Goal: Entertainment & Leisure: Browse casually

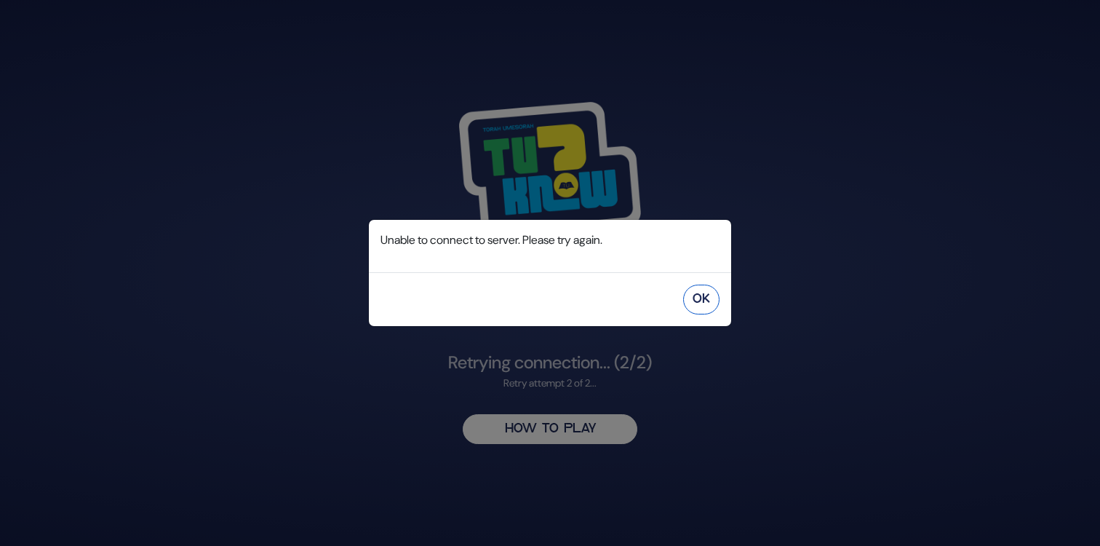
click at [701, 300] on button "OK" at bounding box center [701, 299] width 36 height 30
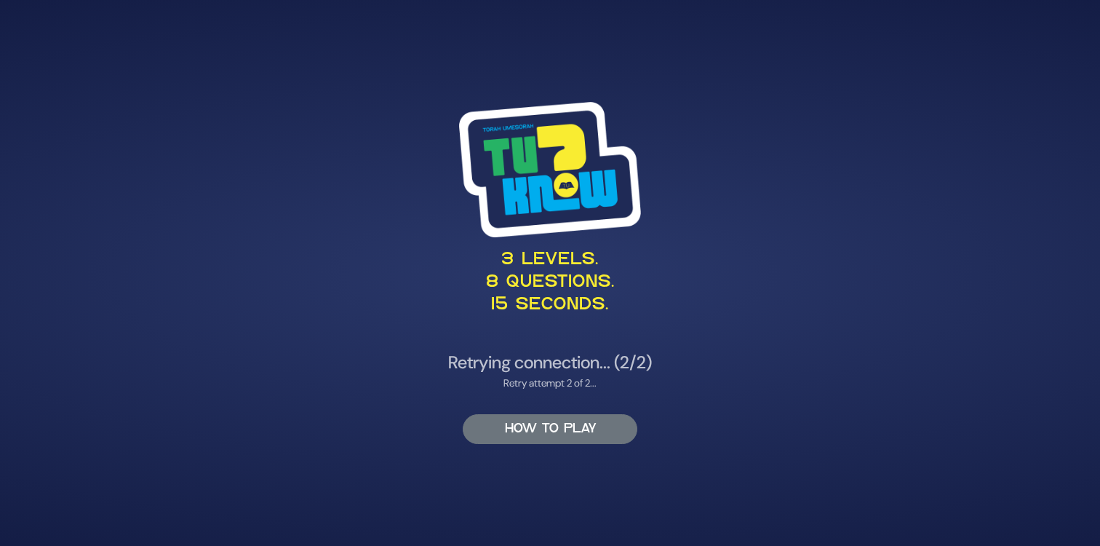
click at [549, 433] on button "HOW TO PLAY" at bounding box center [550, 429] width 175 height 30
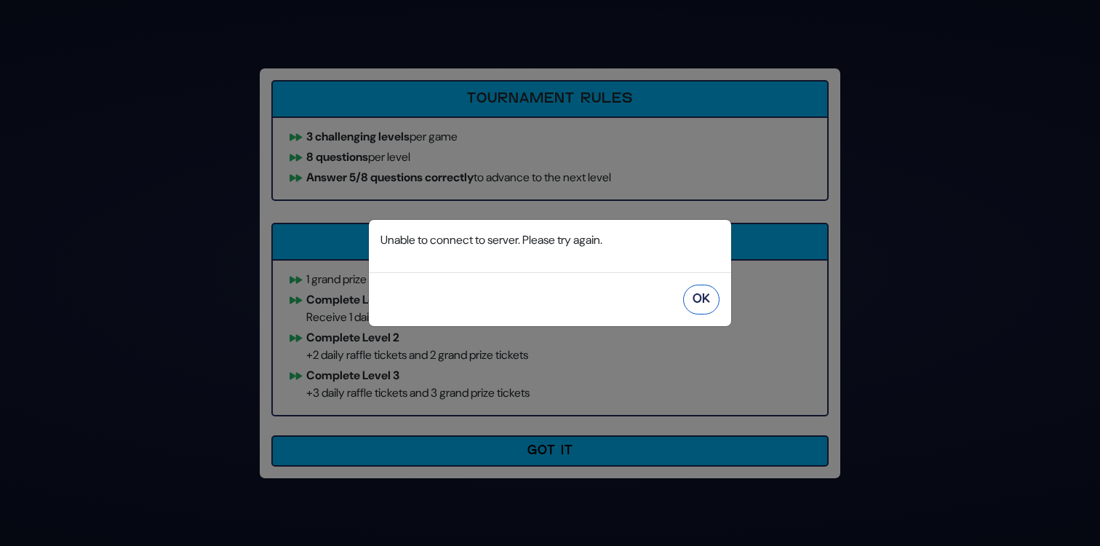
click at [703, 304] on button "OK" at bounding box center [701, 299] width 36 height 30
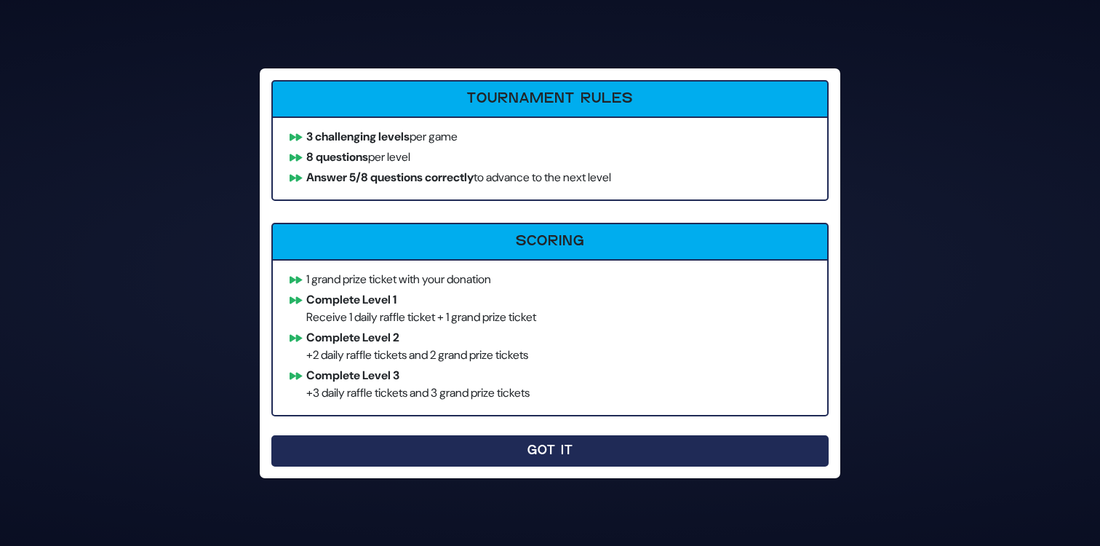
click at [551, 449] on button "Got It" at bounding box center [549, 450] width 557 height 31
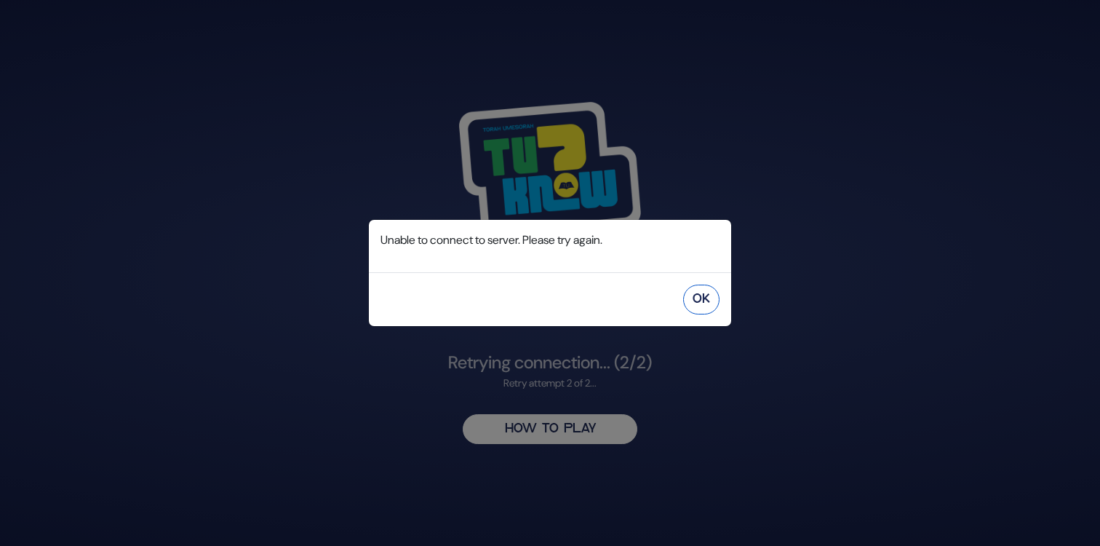
click at [708, 293] on button "OK" at bounding box center [701, 299] width 36 height 30
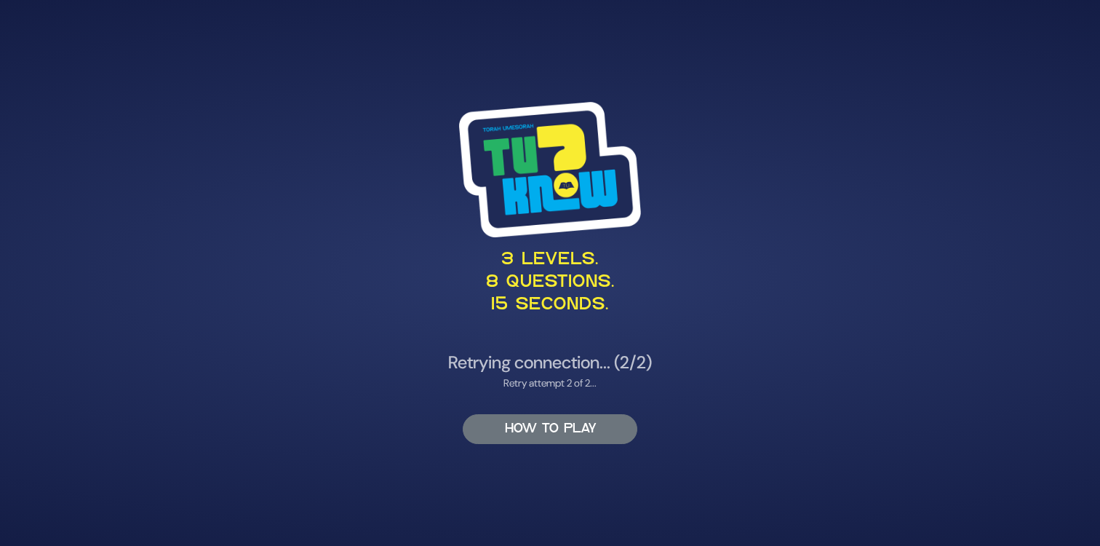
click at [549, 431] on button "HOW TO PLAY" at bounding box center [550, 429] width 175 height 30
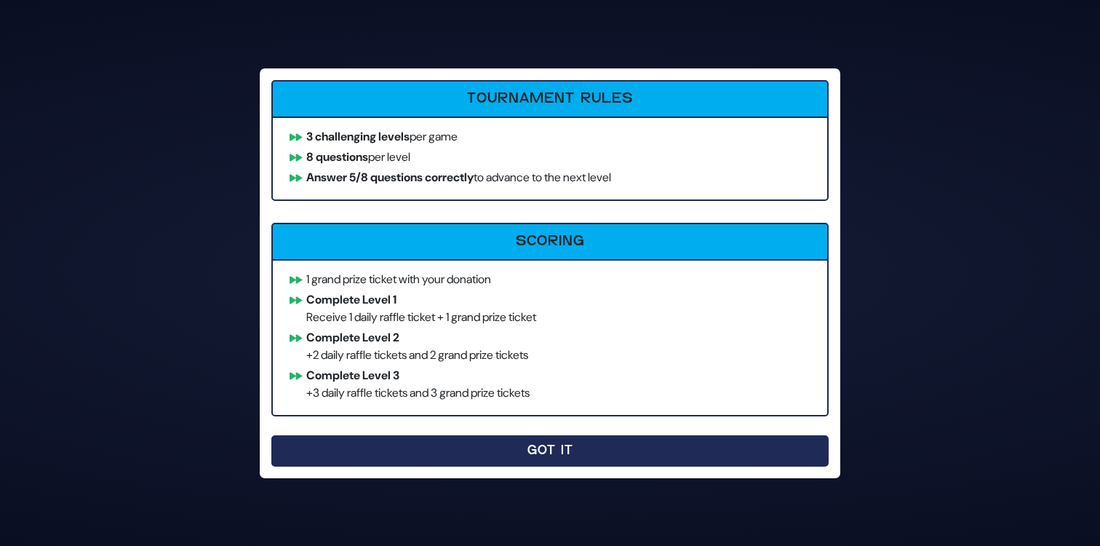
click at [516, 436] on button "Got It" at bounding box center [549, 450] width 557 height 31
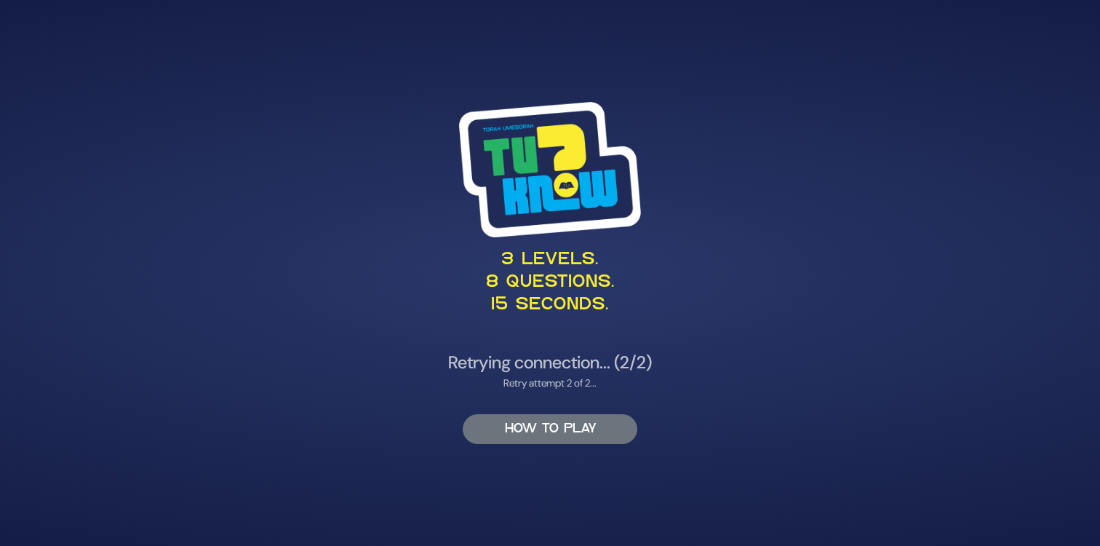
click at [540, 429] on button "HOW TO PLAY" at bounding box center [550, 429] width 175 height 30
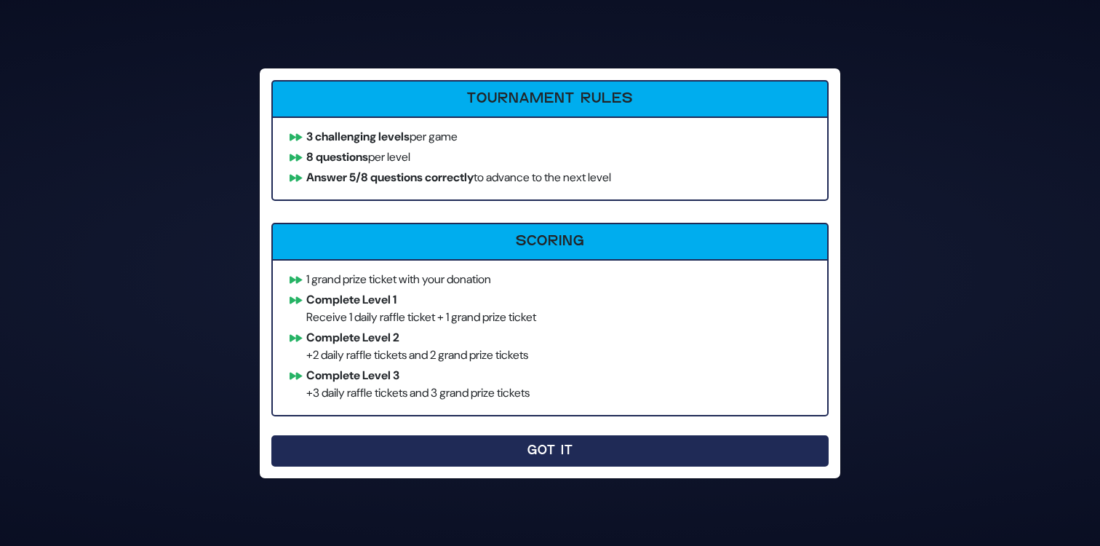
click at [426, 455] on button "Got It" at bounding box center [549, 450] width 557 height 31
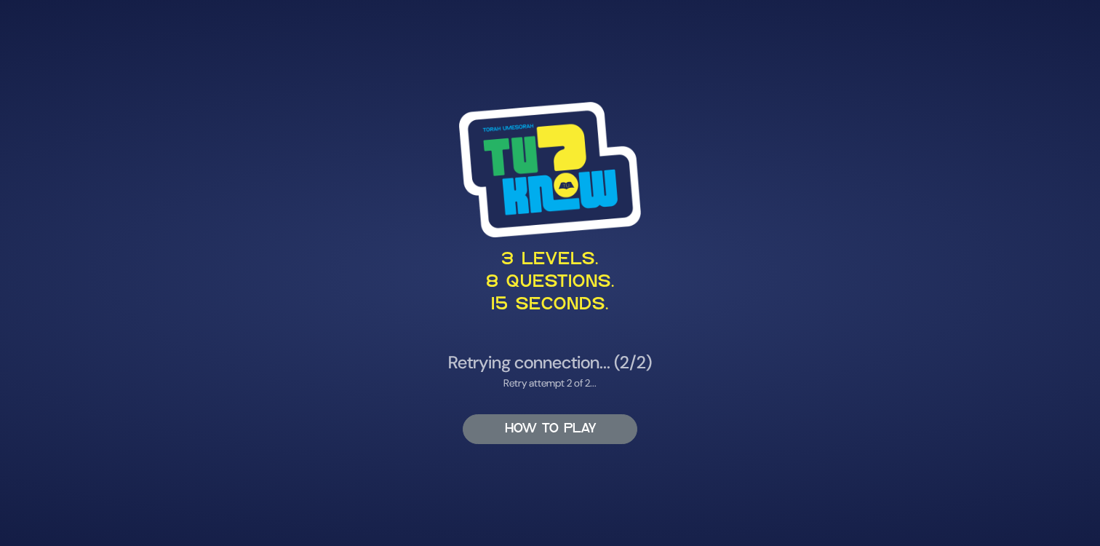
click at [537, 426] on button "HOW TO PLAY" at bounding box center [550, 429] width 175 height 30
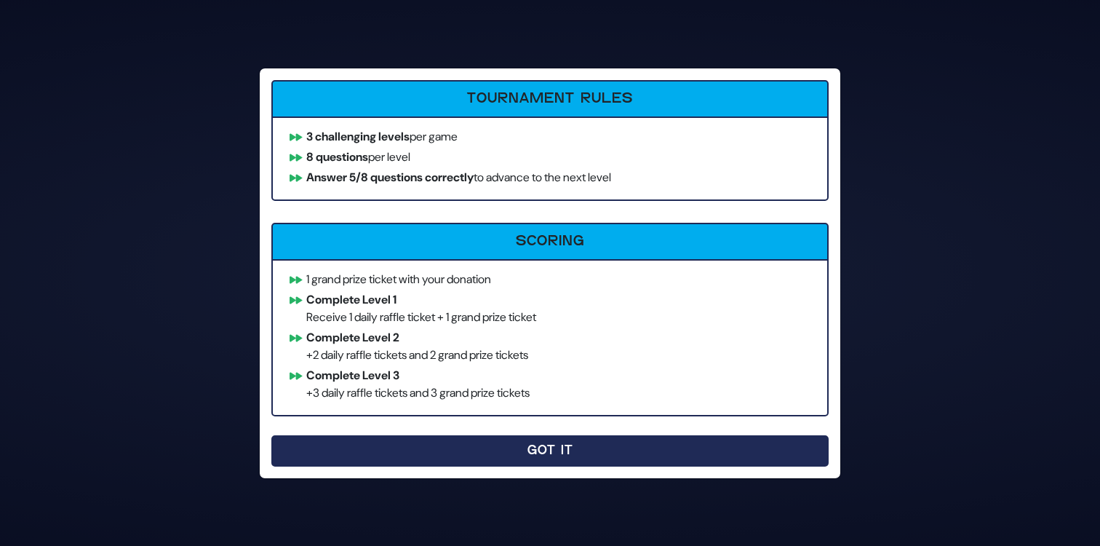
click at [534, 445] on button "Got It" at bounding box center [549, 450] width 557 height 31
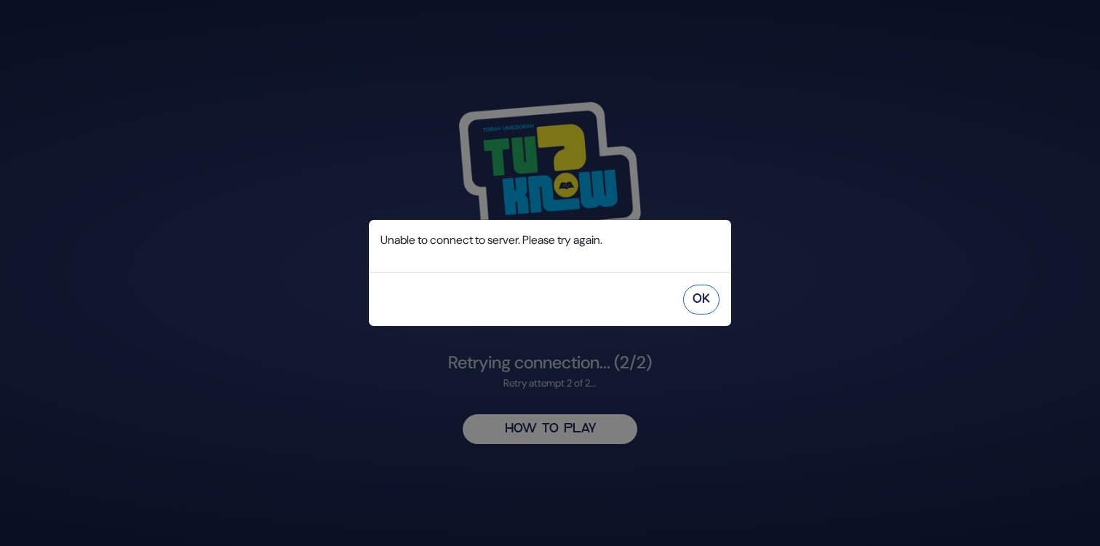
click at [705, 298] on button "OK" at bounding box center [701, 299] width 36 height 30
click at [702, 299] on button "OK" at bounding box center [701, 299] width 36 height 30
click at [703, 305] on button "OK" at bounding box center [701, 299] width 36 height 30
click at [701, 294] on button "OK" at bounding box center [701, 299] width 36 height 30
click at [703, 296] on button "OK" at bounding box center [701, 299] width 36 height 30
